Goal: Task Accomplishment & Management: Complete application form

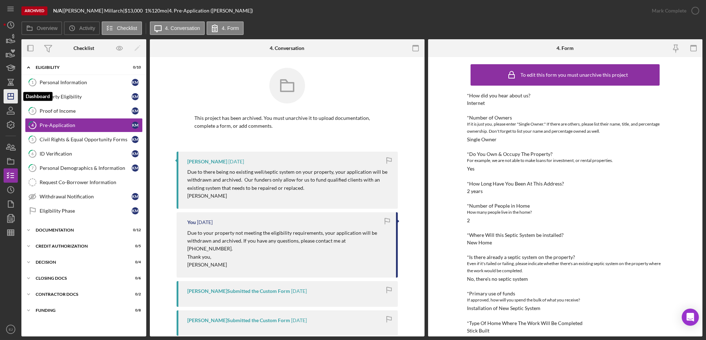
click at [14, 93] on icon "Icon/Dashboard" at bounding box center [11, 96] width 18 height 18
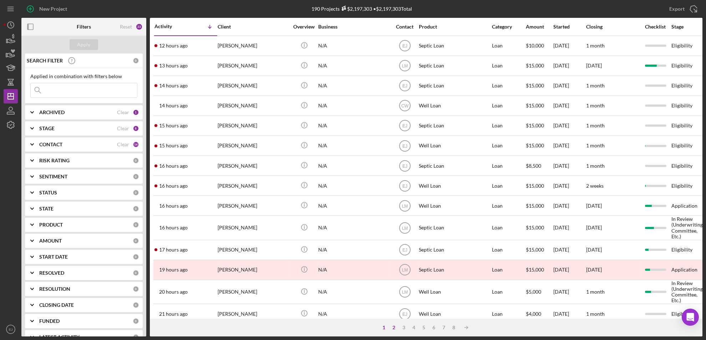
click at [396, 329] on div "2" at bounding box center [394, 328] width 10 height 6
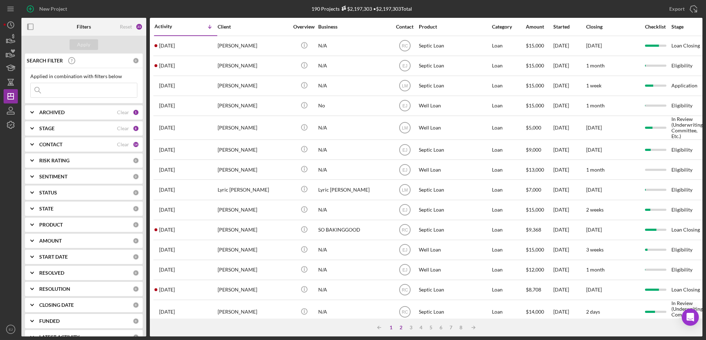
click at [391, 327] on div "1" at bounding box center [392, 328] width 10 height 6
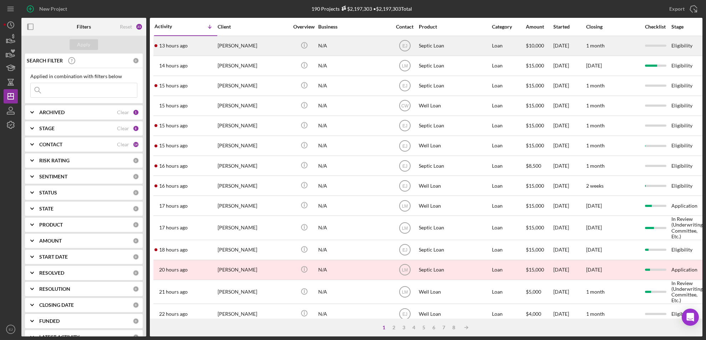
click at [243, 42] on div "[PERSON_NAME]" at bounding box center [253, 45] width 71 height 19
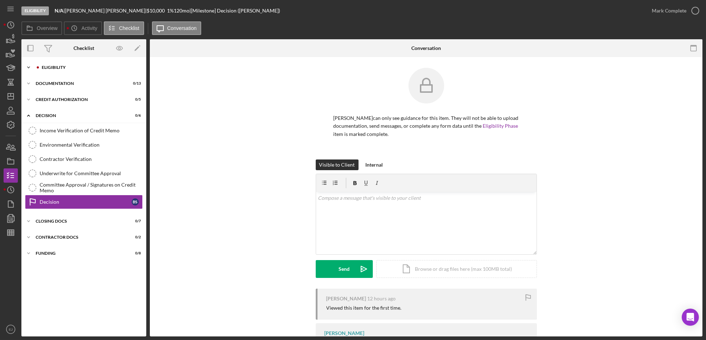
click at [60, 69] on div "Eligibility" at bounding box center [90, 67] width 96 height 4
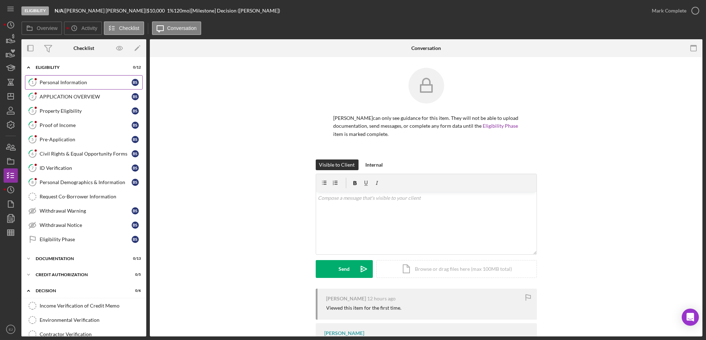
click at [62, 84] on div "Personal Information" at bounding box center [86, 83] width 92 height 6
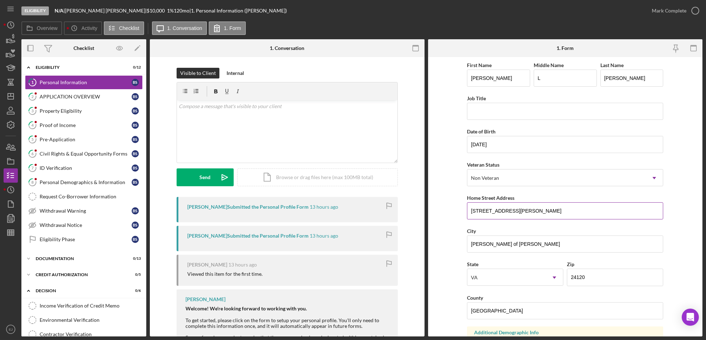
scroll to position [8, 0]
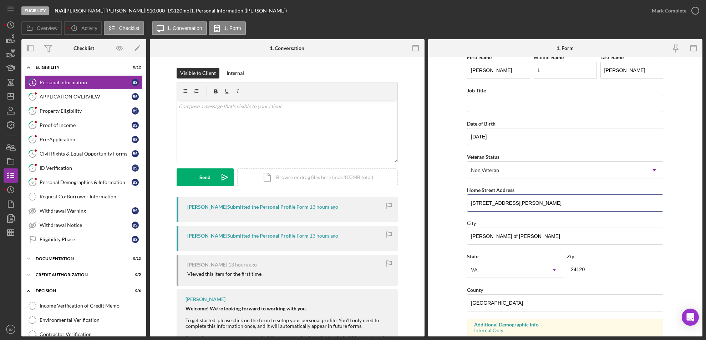
drag, startPoint x: 469, startPoint y: 202, endPoint x: 550, endPoint y: 213, distance: 81.8
click at [550, 213] on div "First Name [PERSON_NAME] Middle Name L Last Name [PERSON_NAME] Title Date of Bi…" at bounding box center [565, 280] width 196 height 454
click at [60, 105] on link "3 Property Eligibility B S" at bounding box center [84, 111] width 118 height 14
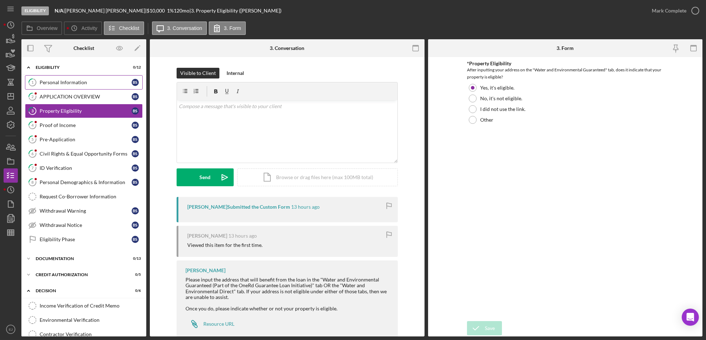
click at [65, 81] on div "Personal Information" at bounding box center [86, 83] width 92 height 6
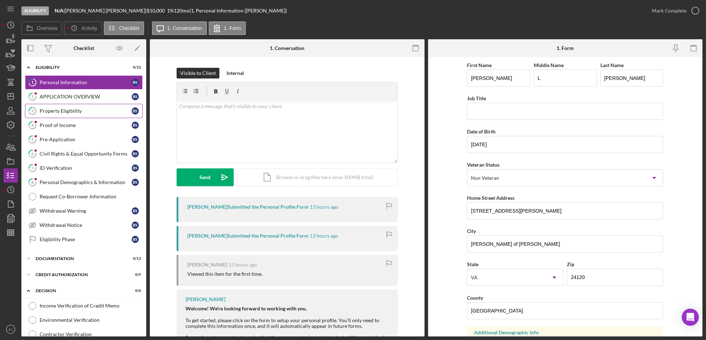
click at [81, 104] on link "3 Property Eligibility B S" at bounding box center [84, 111] width 118 height 14
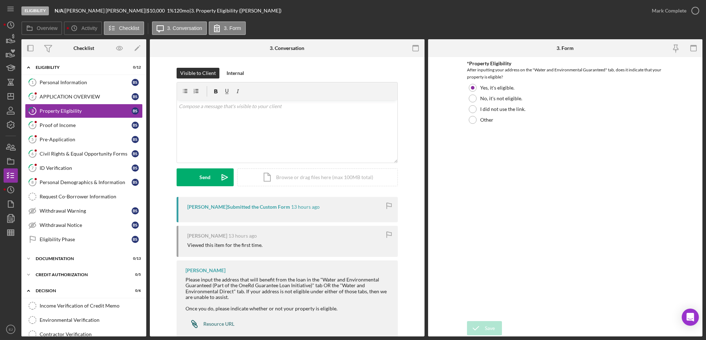
click at [228, 320] on link "Icon/Link Resource URL" at bounding box center [210, 324] width 49 height 14
click at [329, 182] on div "Icon/Document Browse or drag files here (max 100MB total) Tap to choose files o…" at bounding box center [317, 177] width 161 height 18
click at [213, 178] on button "Upload Icon/Upload" at bounding box center [205, 177] width 57 height 18
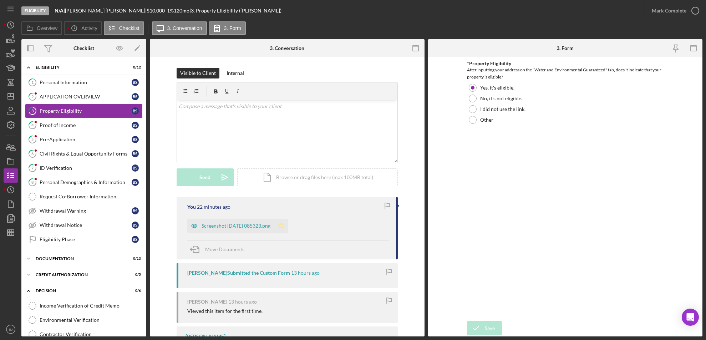
click at [284, 225] on polygon "button" at bounding box center [281, 226] width 6 height 6
click at [699, 10] on icon "button" at bounding box center [696, 11] width 18 height 18
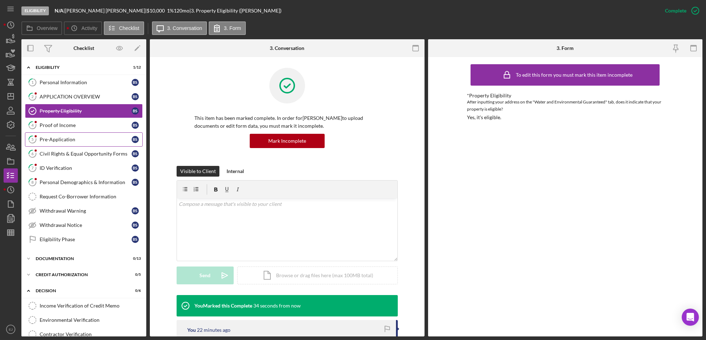
click at [59, 138] on div "Pre-Application" at bounding box center [86, 140] width 92 height 6
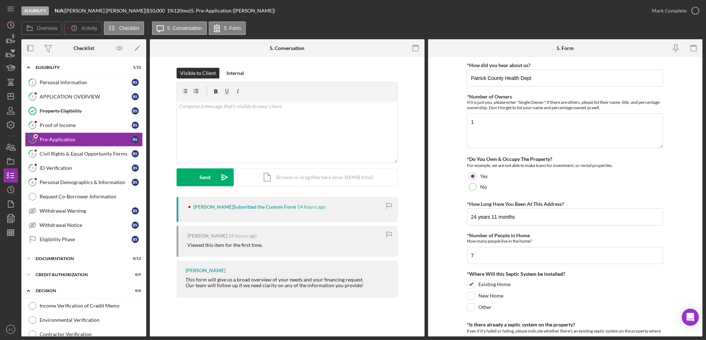
drag, startPoint x: 59, startPoint y: 138, endPoint x: 328, endPoint y: 218, distance: 280.3
click at [328, 218] on div "Overview Internal Workflow Stage Eligibility Icon/Dropdown Arrow Archive (can u…" at bounding box center [361, 187] width 681 height 297
click at [12, 101] on icon "Icon/Dashboard" at bounding box center [11, 96] width 18 height 18
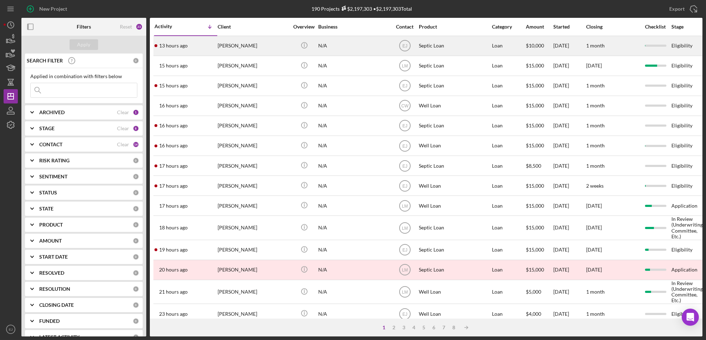
click at [225, 48] on div "[PERSON_NAME]" at bounding box center [253, 45] width 71 height 19
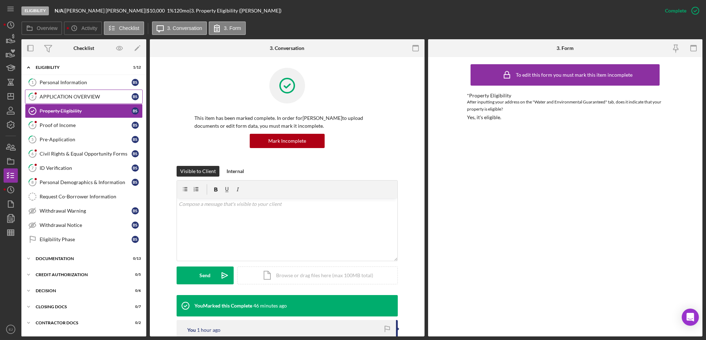
click at [96, 90] on link "2 APPLICATION OVERVIEW B S" at bounding box center [84, 97] width 118 height 14
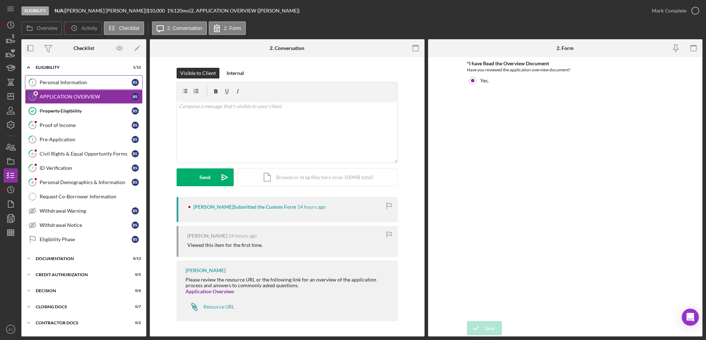
click at [84, 82] on div "Personal Information" at bounding box center [86, 83] width 92 height 6
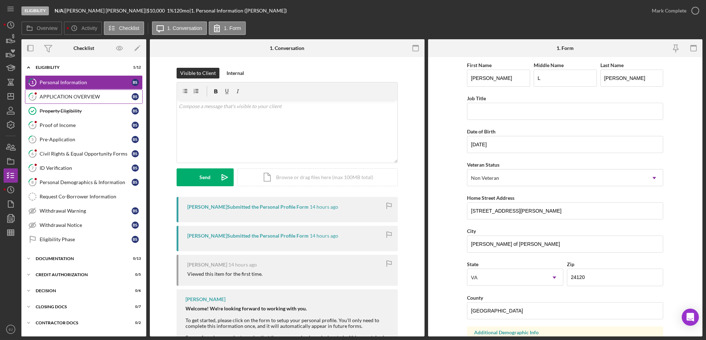
click at [88, 100] on link "2 APPLICATION OVERVIEW B S" at bounding box center [84, 97] width 118 height 14
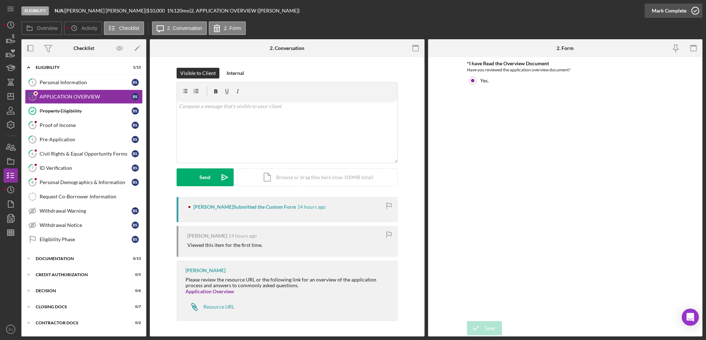
click at [695, 8] on icon "button" at bounding box center [696, 11] width 18 height 18
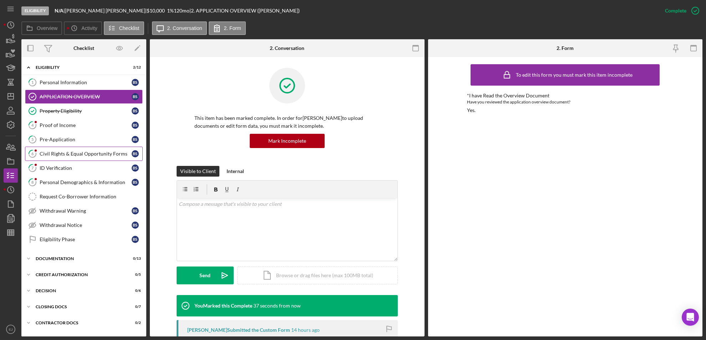
click at [94, 147] on link "6 Civil Rights & Equal Opportunity Forms B S" at bounding box center [84, 154] width 118 height 14
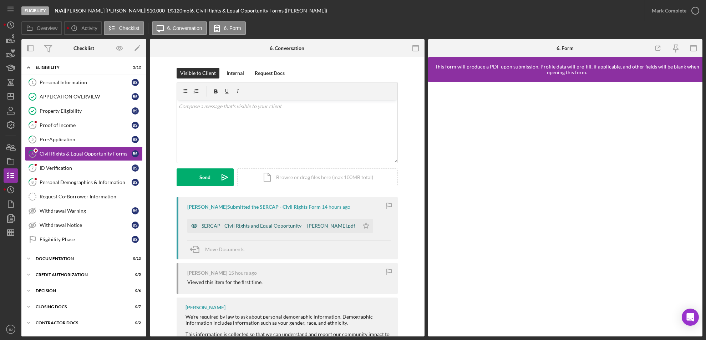
click at [330, 227] on div "SERCAP - Civil Rights and Equal Opportunity -- [PERSON_NAME].pdf" at bounding box center [279, 226] width 154 height 6
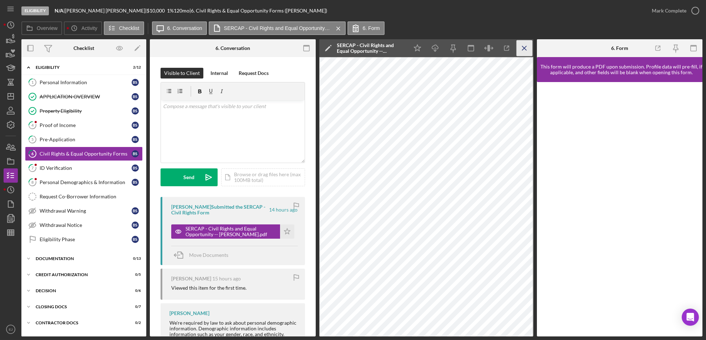
click at [524, 51] on icon "Icon/Menu Close" at bounding box center [525, 48] width 16 height 16
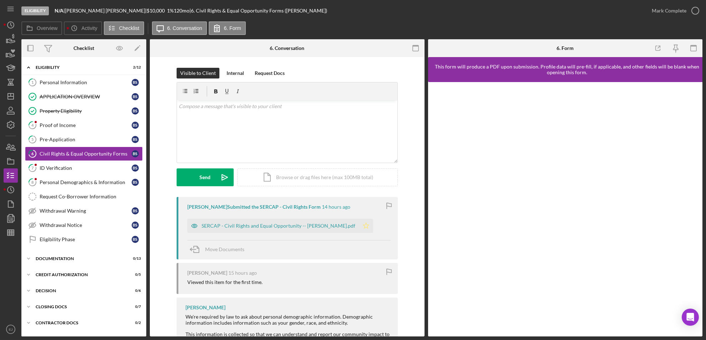
click at [363, 225] on polygon "button" at bounding box center [366, 226] width 6 height 6
click at [699, 6] on icon "button" at bounding box center [696, 11] width 18 height 18
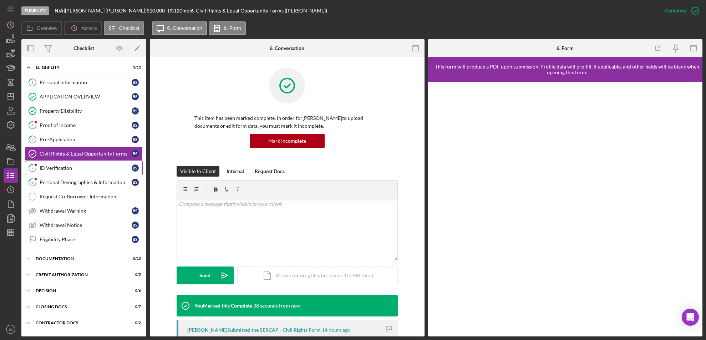
click at [96, 171] on div "ID Verification" at bounding box center [86, 168] width 92 height 6
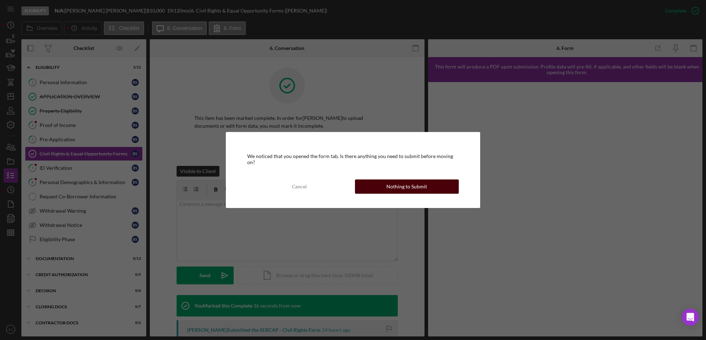
click at [444, 187] on button "Nothing to Submit" at bounding box center [407, 187] width 104 height 14
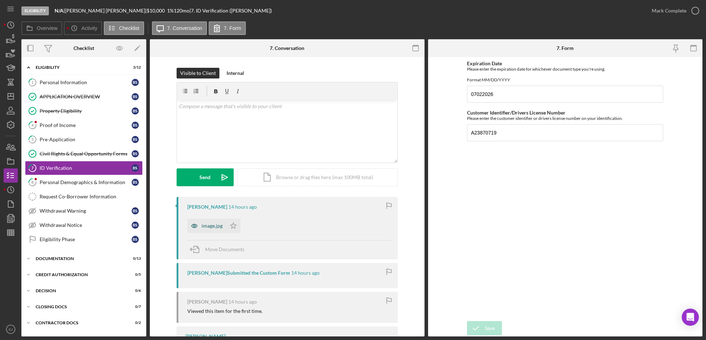
click at [222, 229] on div "image.jpg" at bounding box center [206, 226] width 39 height 14
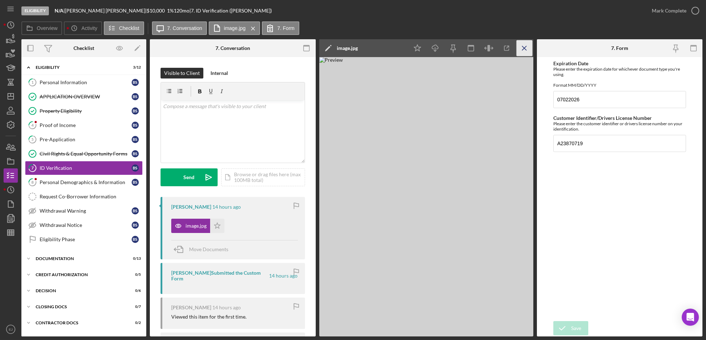
click at [527, 46] on icon "Icon/Menu Close" at bounding box center [525, 48] width 16 height 16
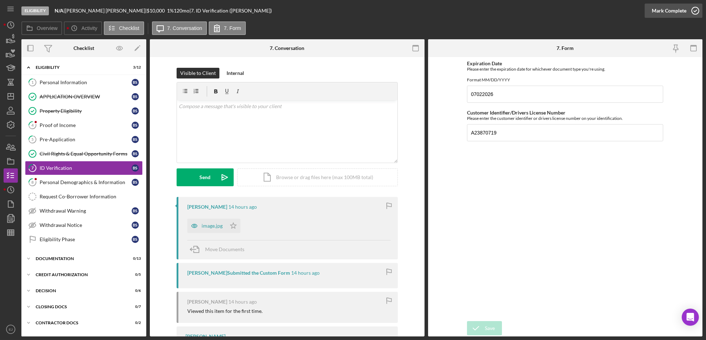
click at [693, 7] on icon "button" at bounding box center [696, 11] width 18 height 18
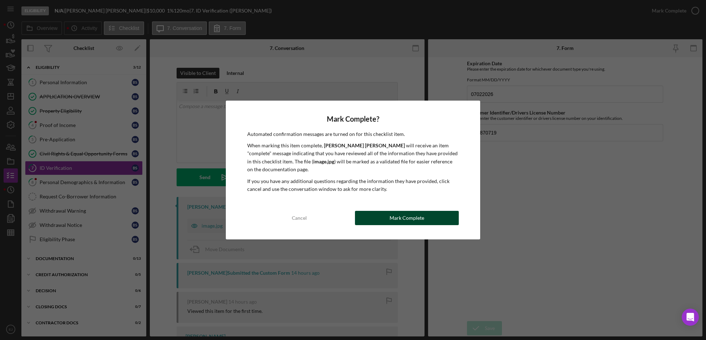
click at [434, 215] on button "Mark Complete" at bounding box center [407, 218] width 104 height 14
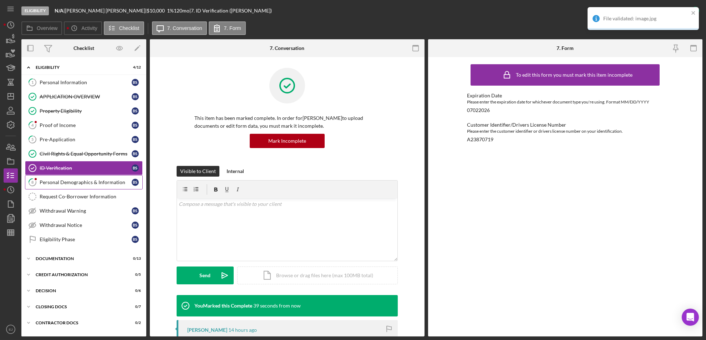
click at [119, 183] on div "Personal Demographics & Information" at bounding box center [86, 183] width 92 height 6
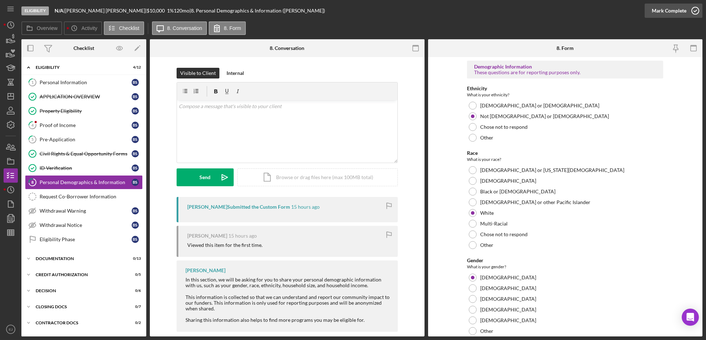
click at [696, 11] on icon "button" at bounding box center [696, 11] width 18 height 18
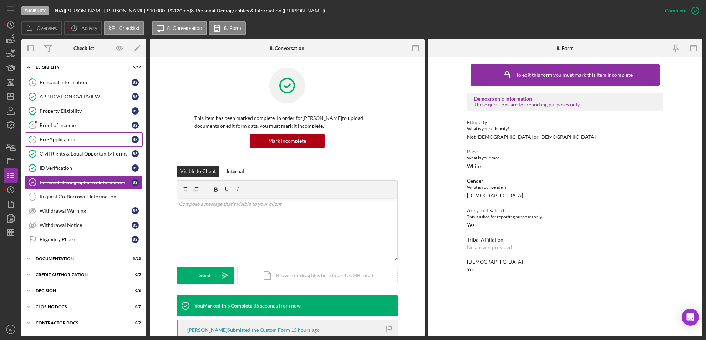
click at [73, 139] on div "Pre-Application" at bounding box center [86, 140] width 92 height 6
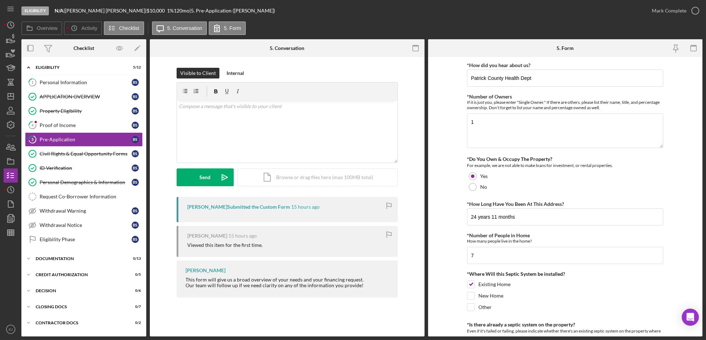
click at [700, 201] on form "*How did you hear about us? Patrick County Health Dept *Number of Owners If it …" at bounding box center [565, 197] width 275 height 280
click at [704, 201] on div "Eligibility N/A | [PERSON_NAME] | $10,000 $10,000 1 % 120 mo | 5. Pre-Applicati…" at bounding box center [353, 170] width 706 height 340
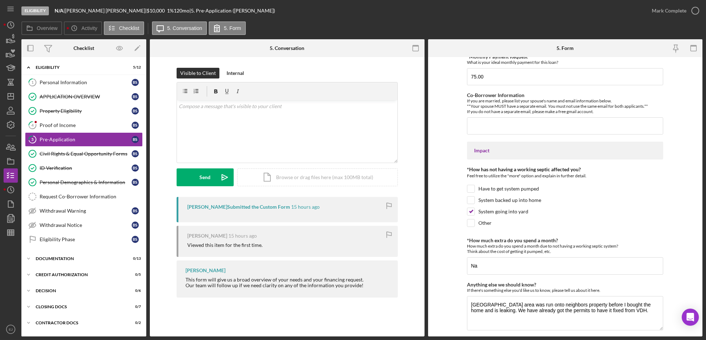
scroll to position [520, 0]
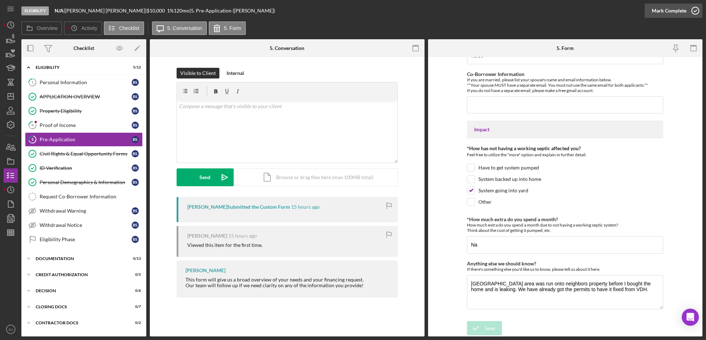
click at [695, 15] on icon "button" at bounding box center [696, 11] width 18 height 18
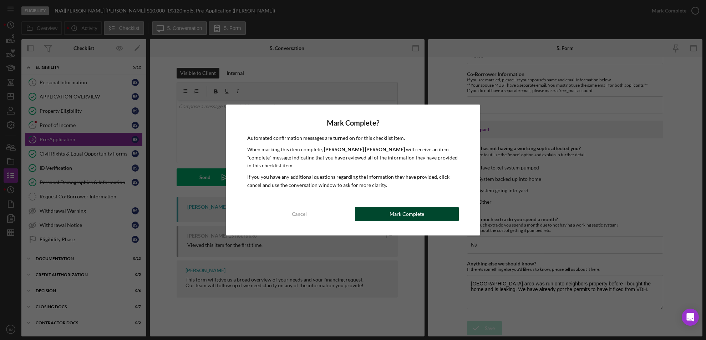
click at [420, 210] on div "Mark Complete" at bounding box center [407, 214] width 35 height 14
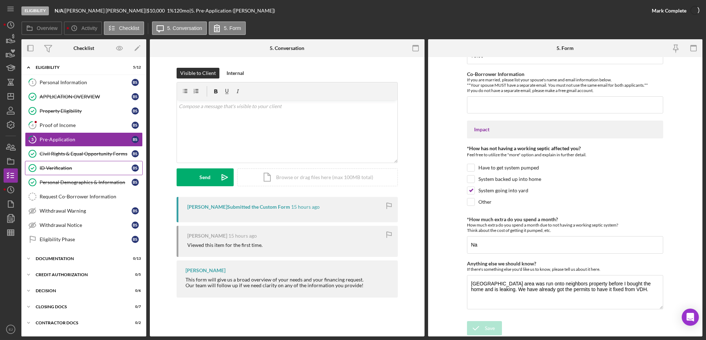
scroll to position [548, 0]
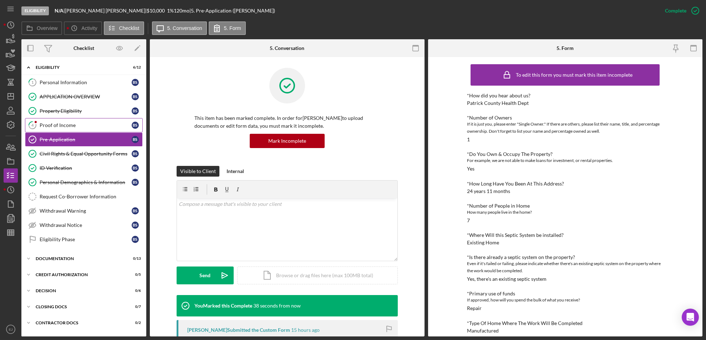
click at [72, 122] on div "Proof of Income" at bounding box center [86, 125] width 92 height 6
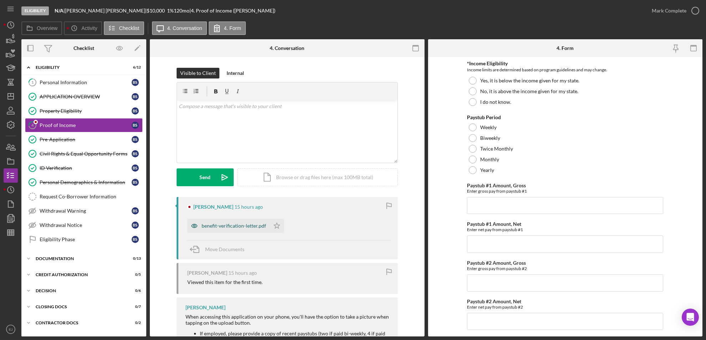
click at [250, 227] on div "benefit-verification-letter.pdf" at bounding box center [234, 226] width 65 height 6
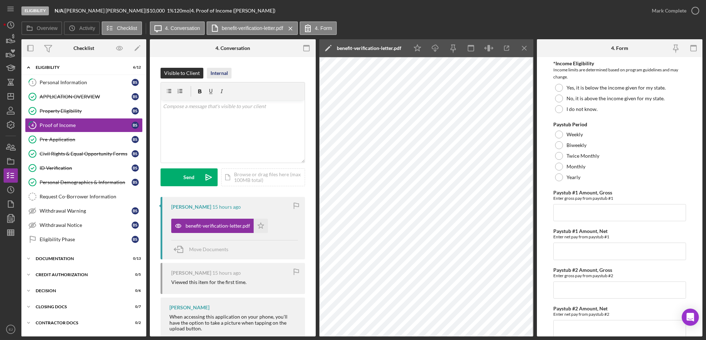
click at [226, 74] on div "Internal" at bounding box center [219, 73] width 17 height 11
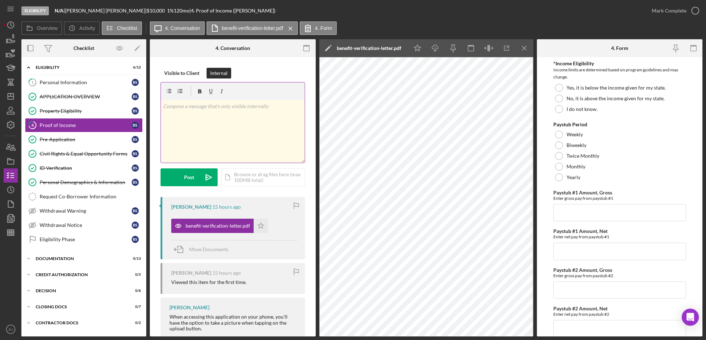
click at [191, 117] on div "v Color teal Color pink Remove color Add row above Add row below Add column bef…" at bounding box center [233, 131] width 144 height 62
drag, startPoint x: 229, startPoint y: 114, endPoint x: 179, endPoint y: 114, distance: 50.0
click at [179, 114] on div "v Color teal Color pink Remove color Add row above Add row below Add column bef…" at bounding box center [233, 131] width 144 height 62
click at [229, 112] on div "v Color teal Color pink Remove color Add row above Add row below Add column bef…" at bounding box center [233, 131] width 144 height 62
click at [201, 176] on icon "Icon/icon-invite-send" at bounding box center [209, 177] width 18 height 18
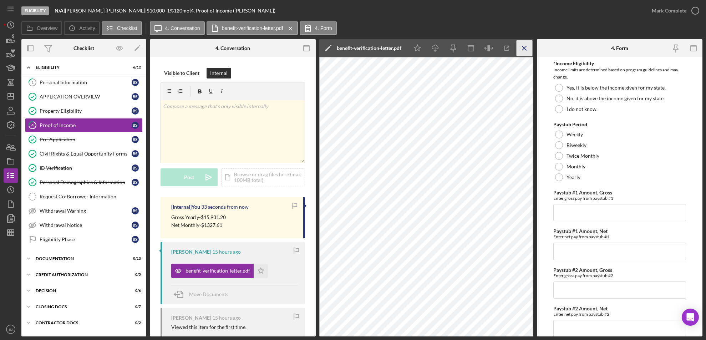
click at [526, 48] on icon "Icon/Menu Close" at bounding box center [525, 48] width 16 height 16
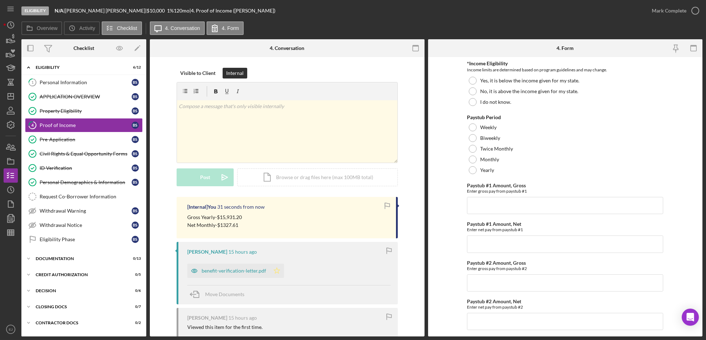
click at [276, 267] on icon "Icon/Star" at bounding box center [277, 271] width 14 height 14
click at [699, 10] on icon "button" at bounding box center [696, 11] width 18 height 18
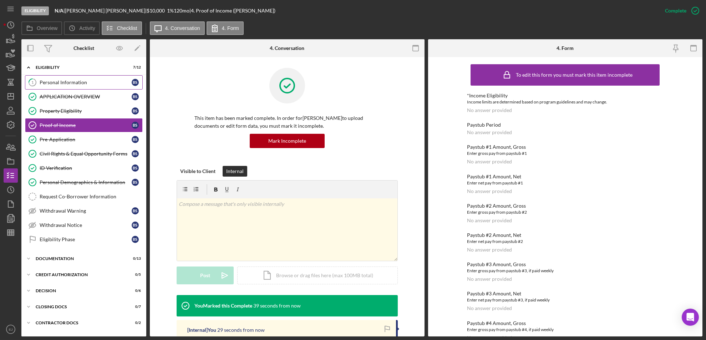
click at [54, 83] on div "Personal Information" at bounding box center [86, 83] width 92 height 6
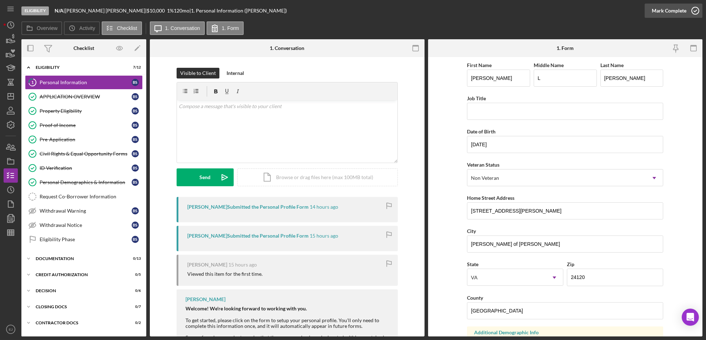
click at [696, 6] on icon "button" at bounding box center [696, 11] width 18 height 18
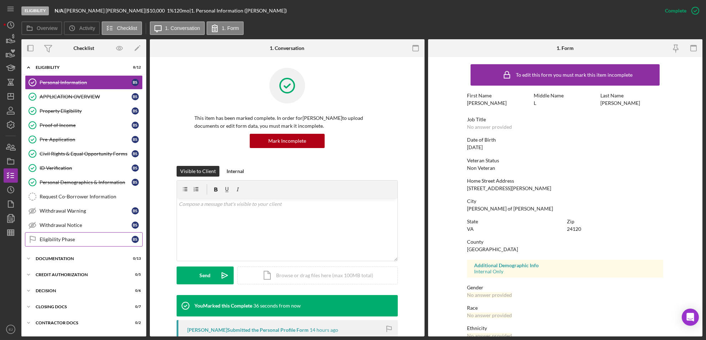
click at [102, 238] on div "Eligibility Phase" at bounding box center [86, 240] width 92 height 6
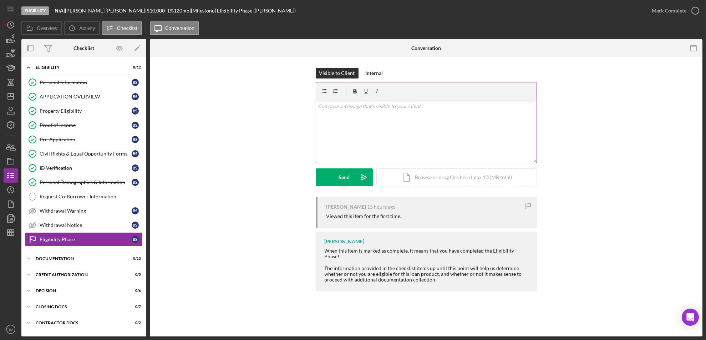
click at [322, 115] on div "v Color teal Color pink Remove color Add row above Add row below Add column bef…" at bounding box center [426, 131] width 221 height 62
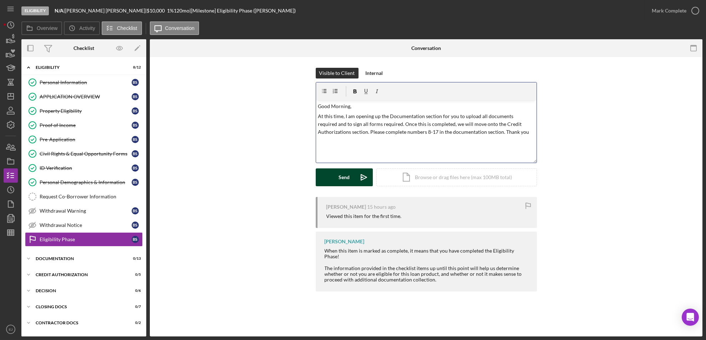
click at [342, 177] on div "Send" at bounding box center [344, 177] width 11 height 18
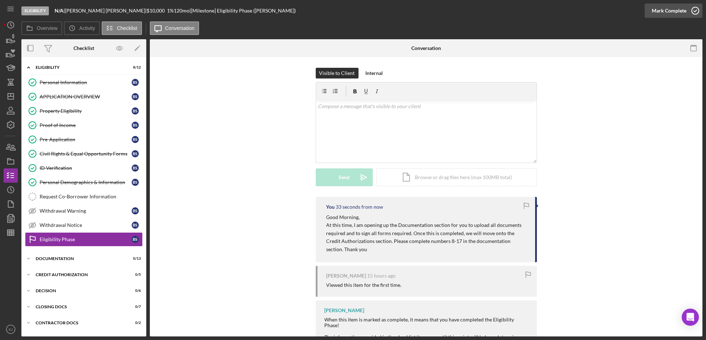
click at [698, 10] on icon "button" at bounding box center [696, 11] width 18 height 18
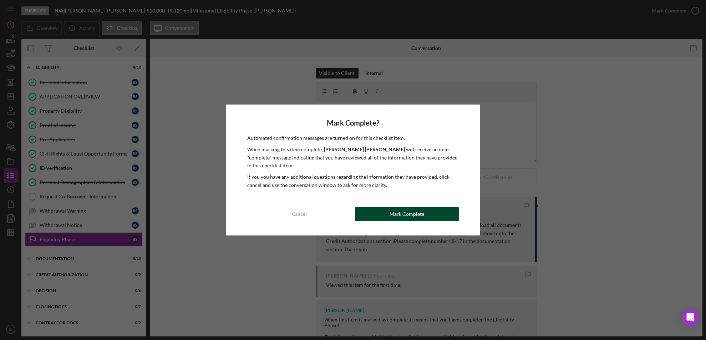
click at [396, 211] on div "Mark Complete" at bounding box center [407, 214] width 35 height 14
